Goal: Information Seeking & Learning: Learn about a topic

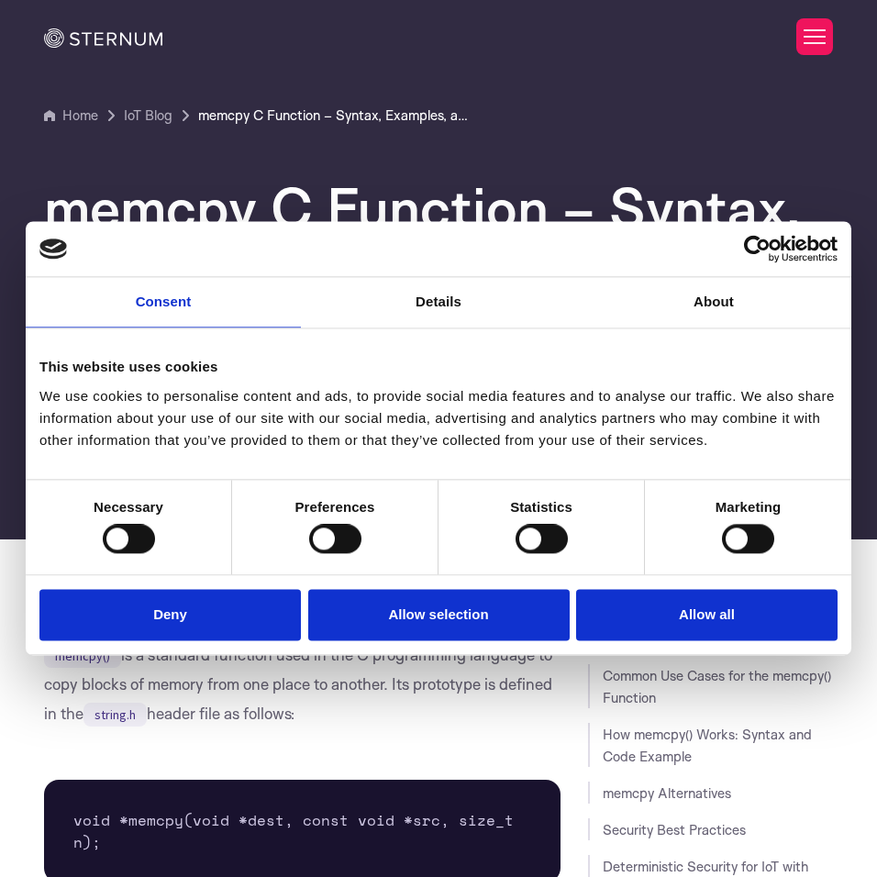
click at [172, 654] on div "Do not sell or share my personal information Deny Allow selection Customize All…" at bounding box center [438, 615] width 825 height 80
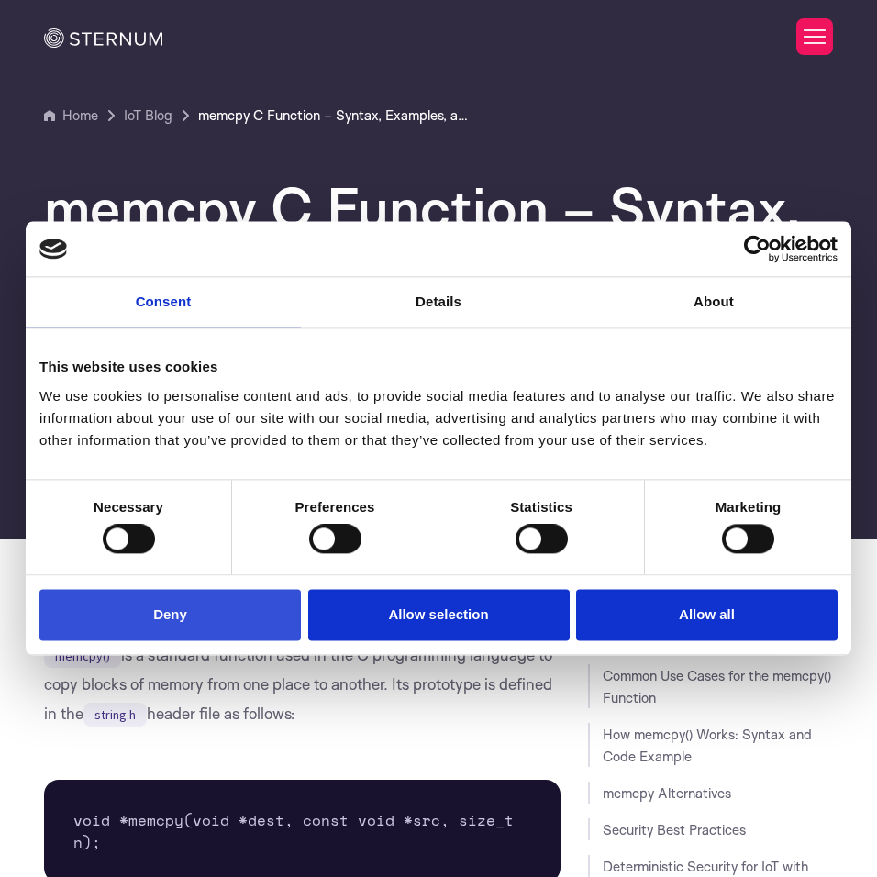
click at [182, 637] on button "Deny" at bounding box center [169, 615] width 261 height 52
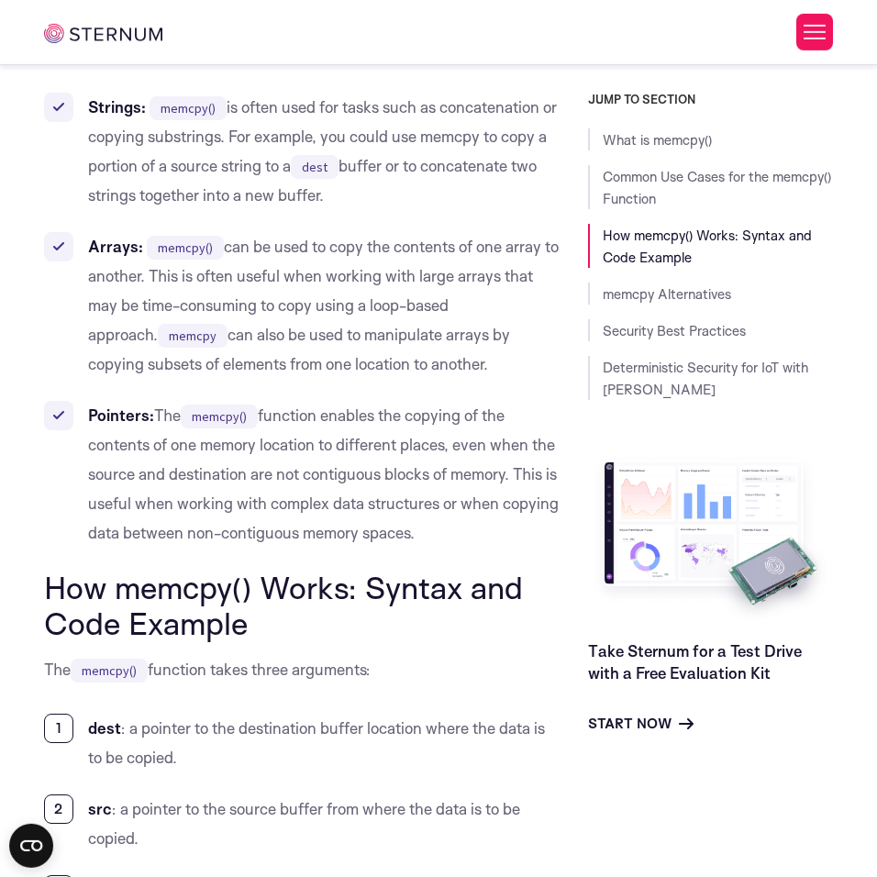
scroll to position [1455, 0]
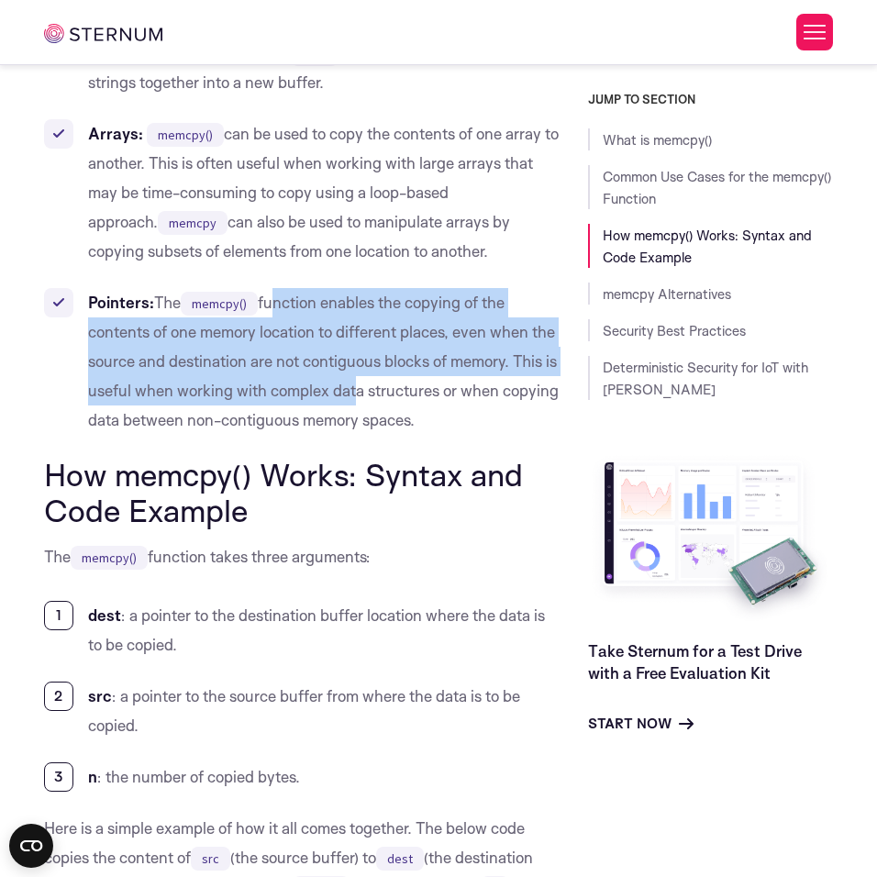
drag, startPoint x: 270, startPoint y: 306, endPoint x: 361, endPoint y: 400, distance: 130.3
click at [361, 400] on li "Pointers: The memcpy() function enables the copying of the contents of one memo…" at bounding box center [302, 361] width 517 height 147
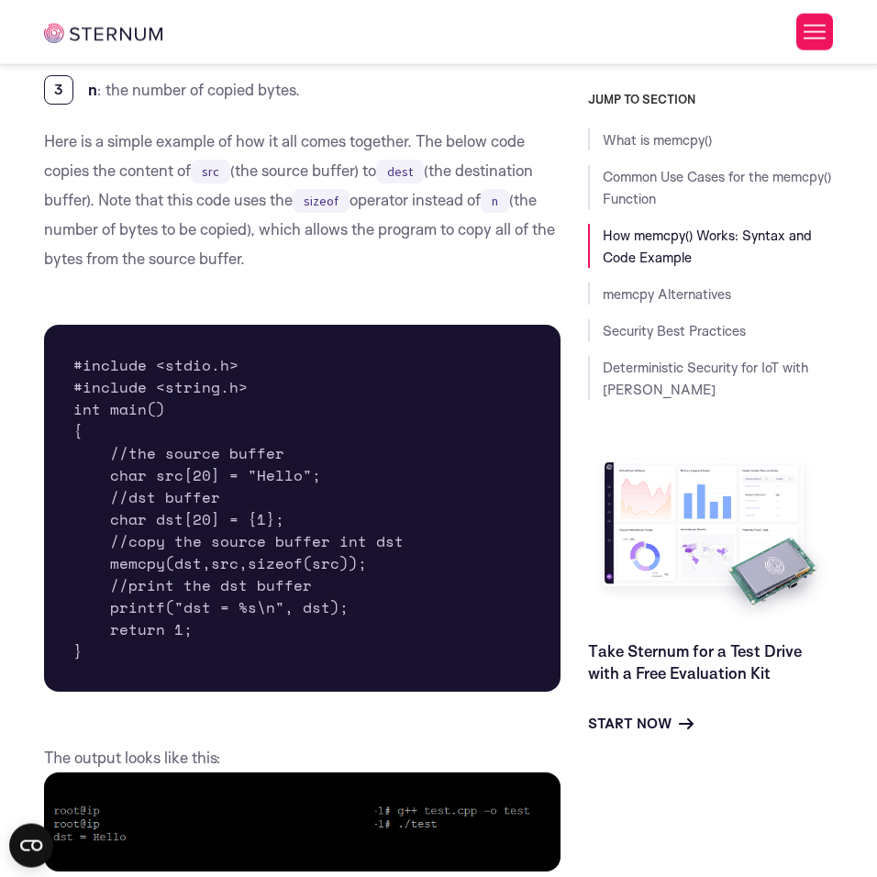
scroll to position [2187, 0]
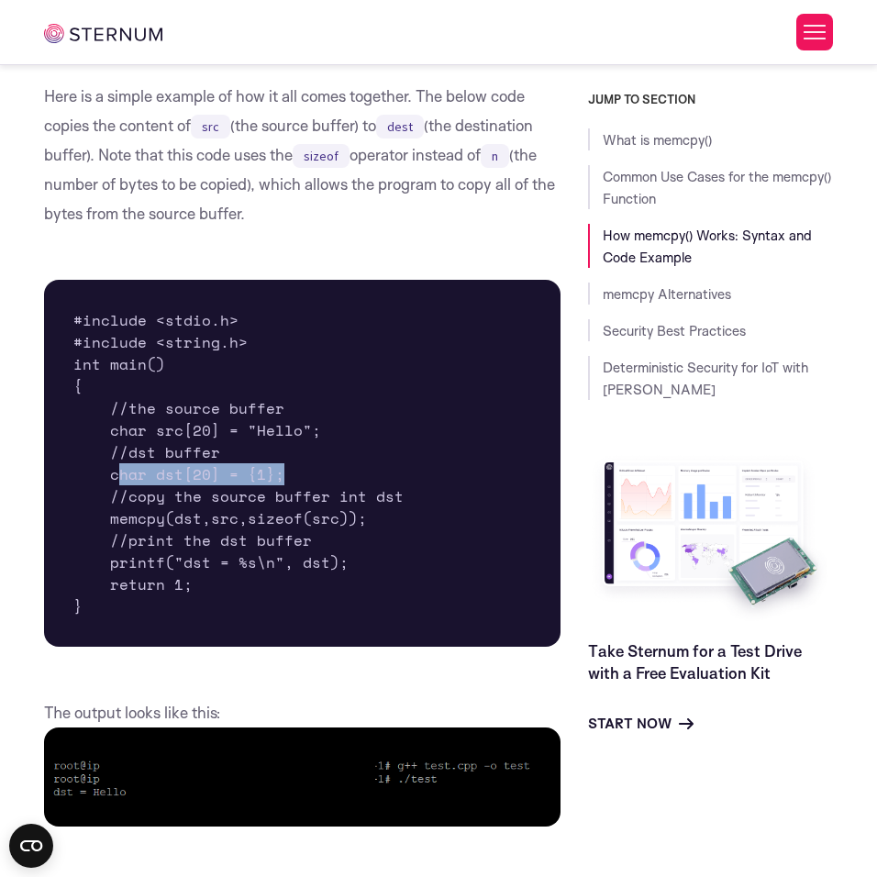
drag, startPoint x: 113, startPoint y: 472, endPoint x: 289, endPoint y: 466, distance: 176.2
click at [289, 466] on pre "#include <stdio.h> #include <string.h> int main() { //the source buffer char sr…" at bounding box center [302, 463] width 517 height 367
drag, startPoint x: 129, startPoint y: 447, endPoint x: 252, endPoint y: 454, distance: 123.0
click at [252, 454] on pre "#include <stdio.h> #include <string.h> int main() { //the source buffer char sr…" at bounding box center [302, 463] width 517 height 367
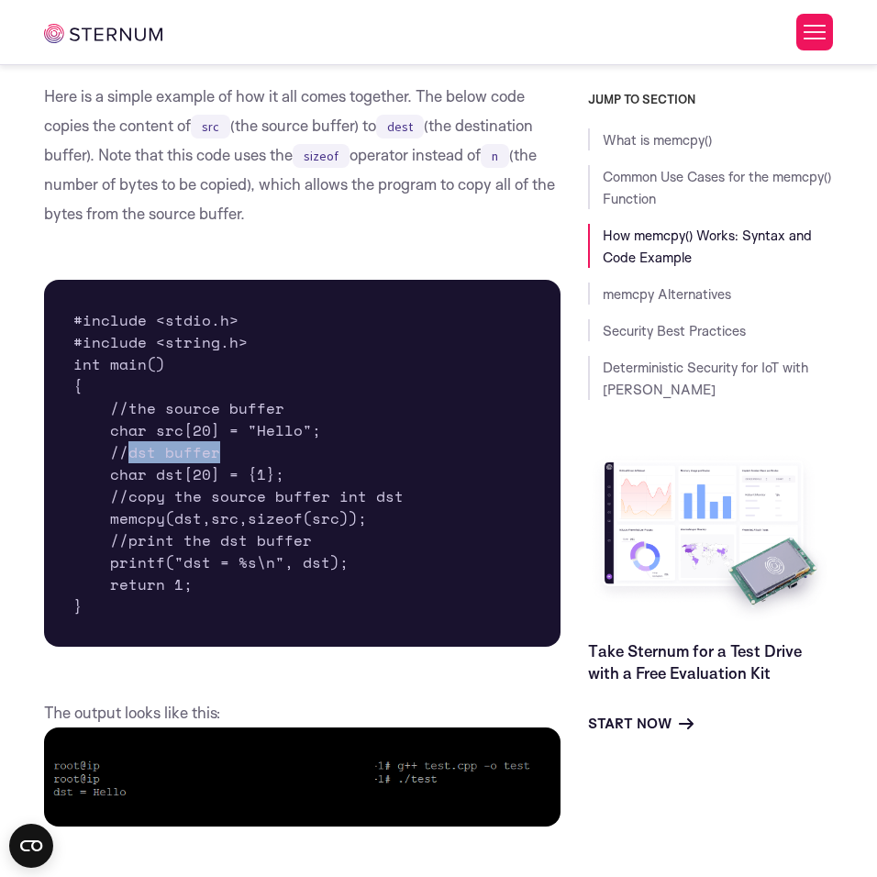
click at [245, 451] on pre "#include <stdio.h> #include <string.h> int main() { //the source buffer char sr…" at bounding box center [302, 463] width 517 height 367
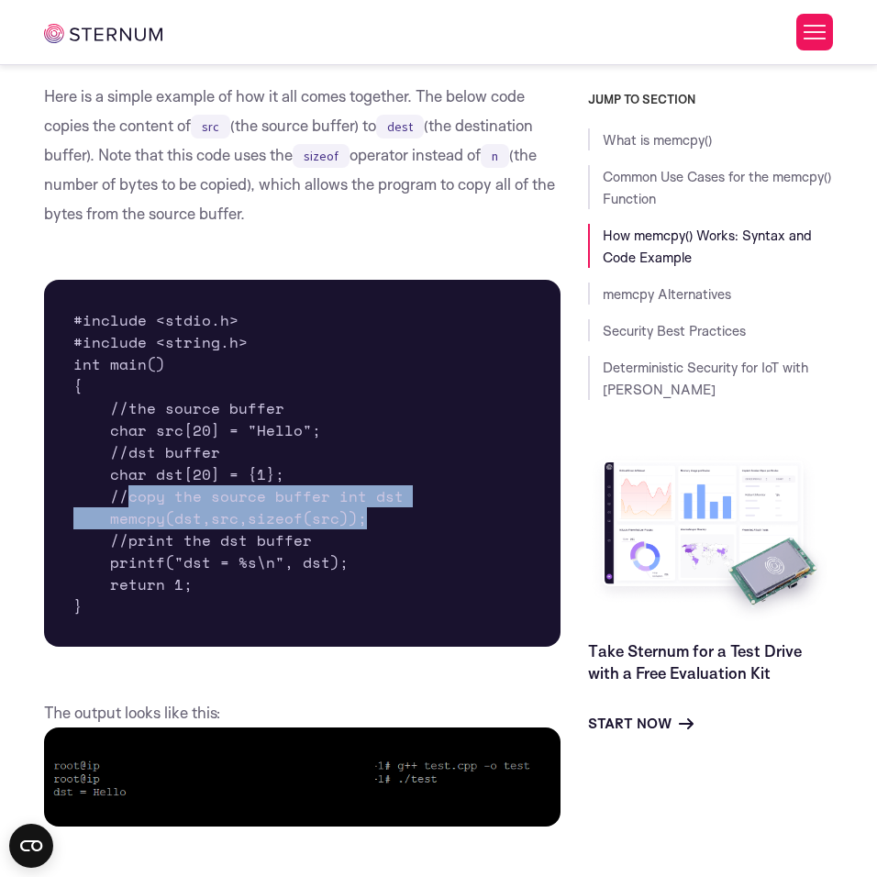
drag, startPoint x: 127, startPoint y: 495, endPoint x: 376, endPoint y: 522, distance: 249.9
click at [376, 522] on pre "#include <stdio.h> #include <string.h> int main() { //the source buffer char sr…" at bounding box center [302, 463] width 517 height 367
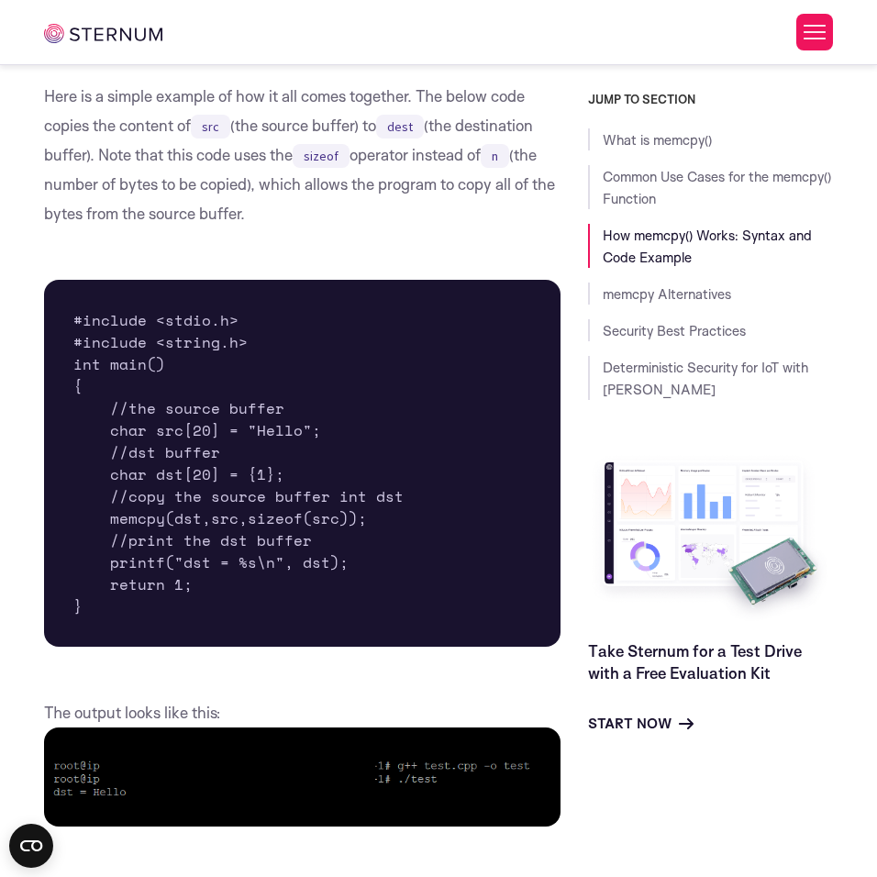
click at [375, 517] on pre "#include <stdio.h> #include <string.h> int main() { //the source buffer char sr…" at bounding box center [302, 463] width 517 height 367
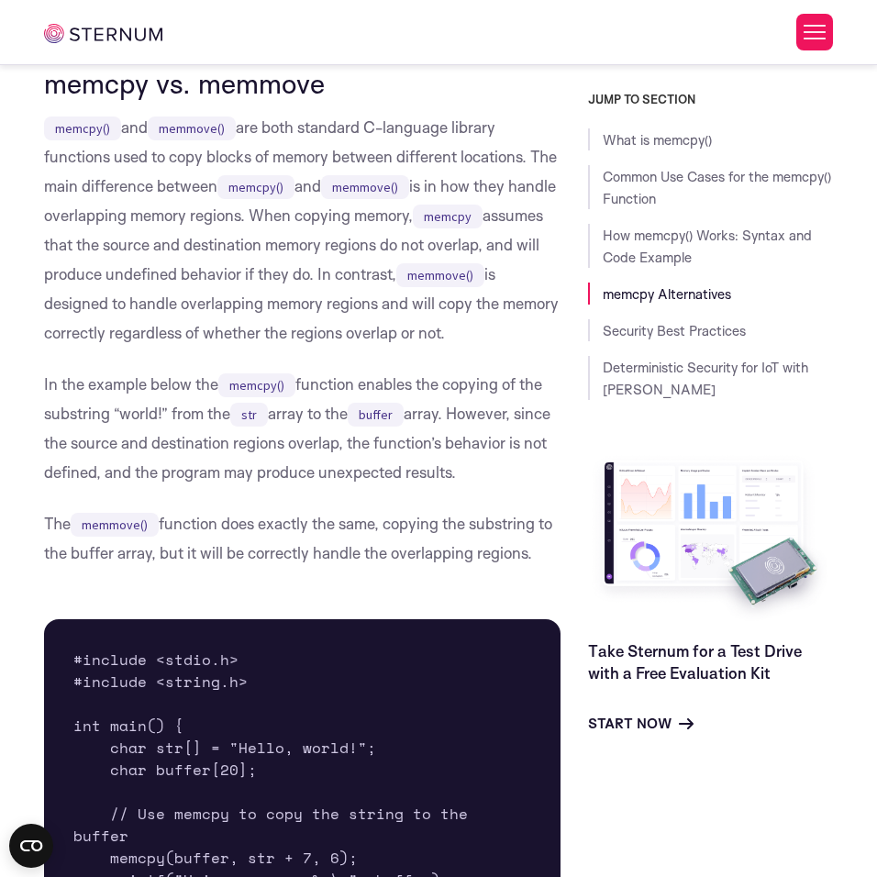
scroll to position [3546, 0]
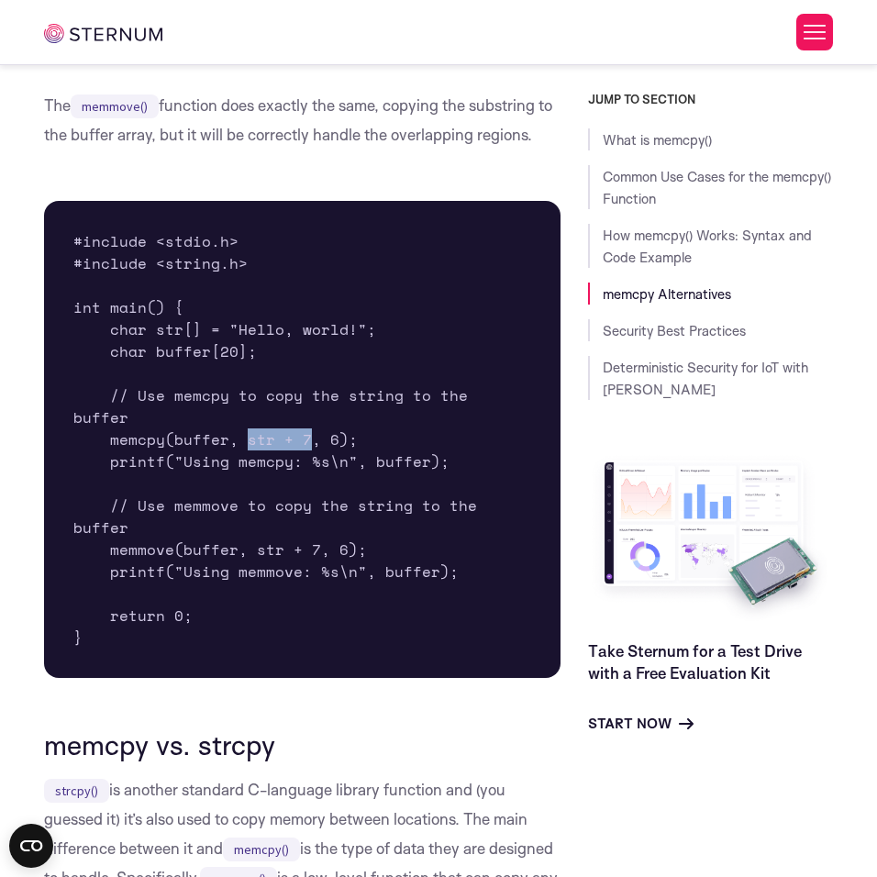
drag, startPoint x: 243, startPoint y: 427, endPoint x: 310, endPoint y: 425, distance: 67.0
click at [310, 425] on pre "#include <stdio.h> #include <string.h> int main() { char str[] = "Hello, world!…" at bounding box center [302, 439] width 517 height 477
drag, startPoint x: 324, startPoint y: 424, endPoint x: 336, endPoint y: 420, distance: 12.5
click at [336, 420] on pre "#include <stdio.h> #include <string.h> int main() { char str[] = "Hello, world!…" at bounding box center [302, 439] width 517 height 477
click at [340, 451] on pre "#include <stdio.h> #include <string.h> int main() { char str[] = "Hello, world!…" at bounding box center [302, 439] width 517 height 477
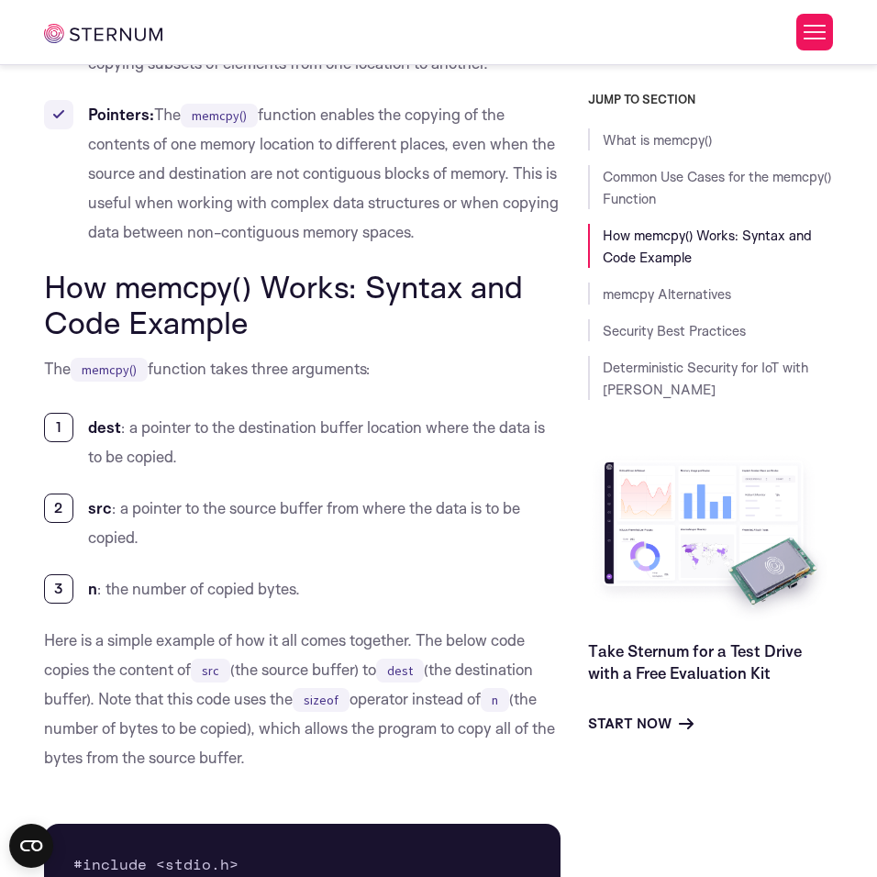
scroll to position [1769, 0]
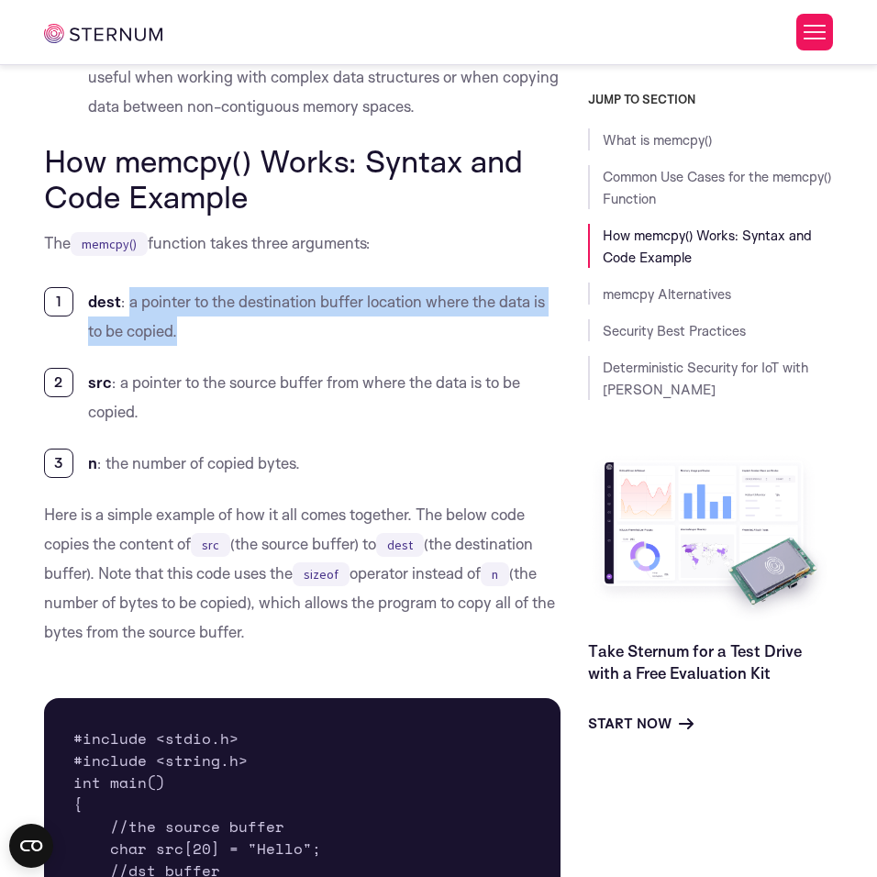
drag, startPoint x: 127, startPoint y: 306, endPoint x: 191, endPoint y: 331, distance: 67.9
click at [191, 331] on li "dest : a pointer to the destination buffer location where the data is to be cop…" at bounding box center [302, 316] width 517 height 59
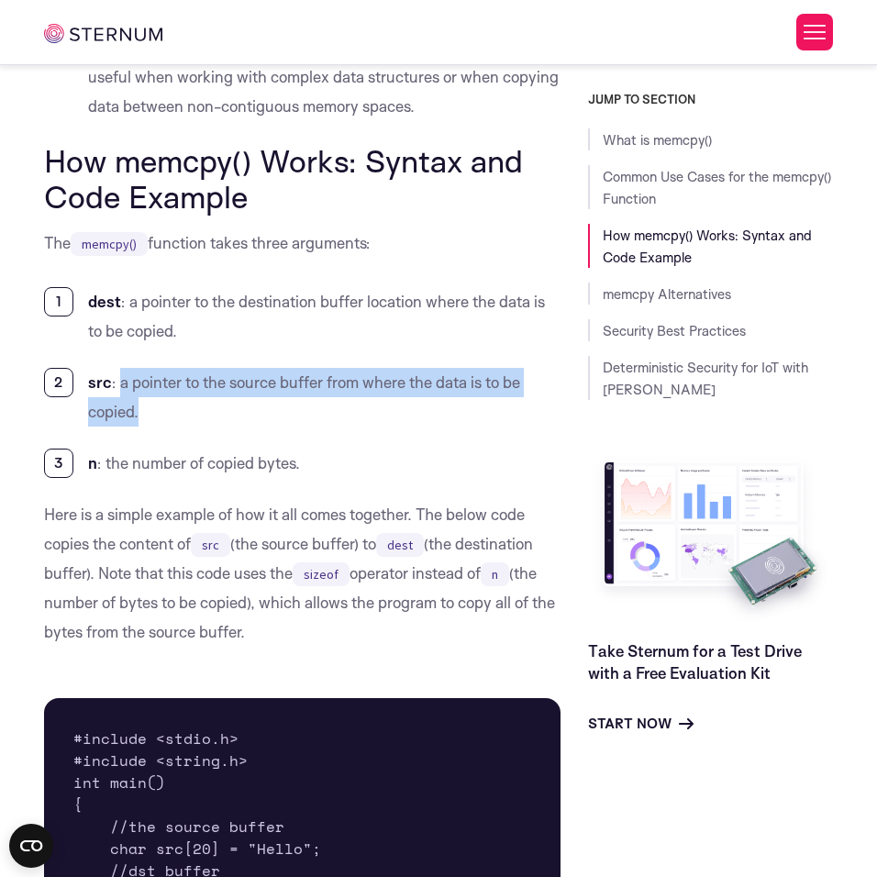
drag, startPoint x: 121, startPoint y: 382, endPoint x: 510, endPoint y: 400, distance: 389.1
click at [510, 400] on li "src : a pointer to the source buffer from where the data is to be copied." at bounding box center [302, 397] width 517 height 59
